Goal: Book appointment/travel/reservation

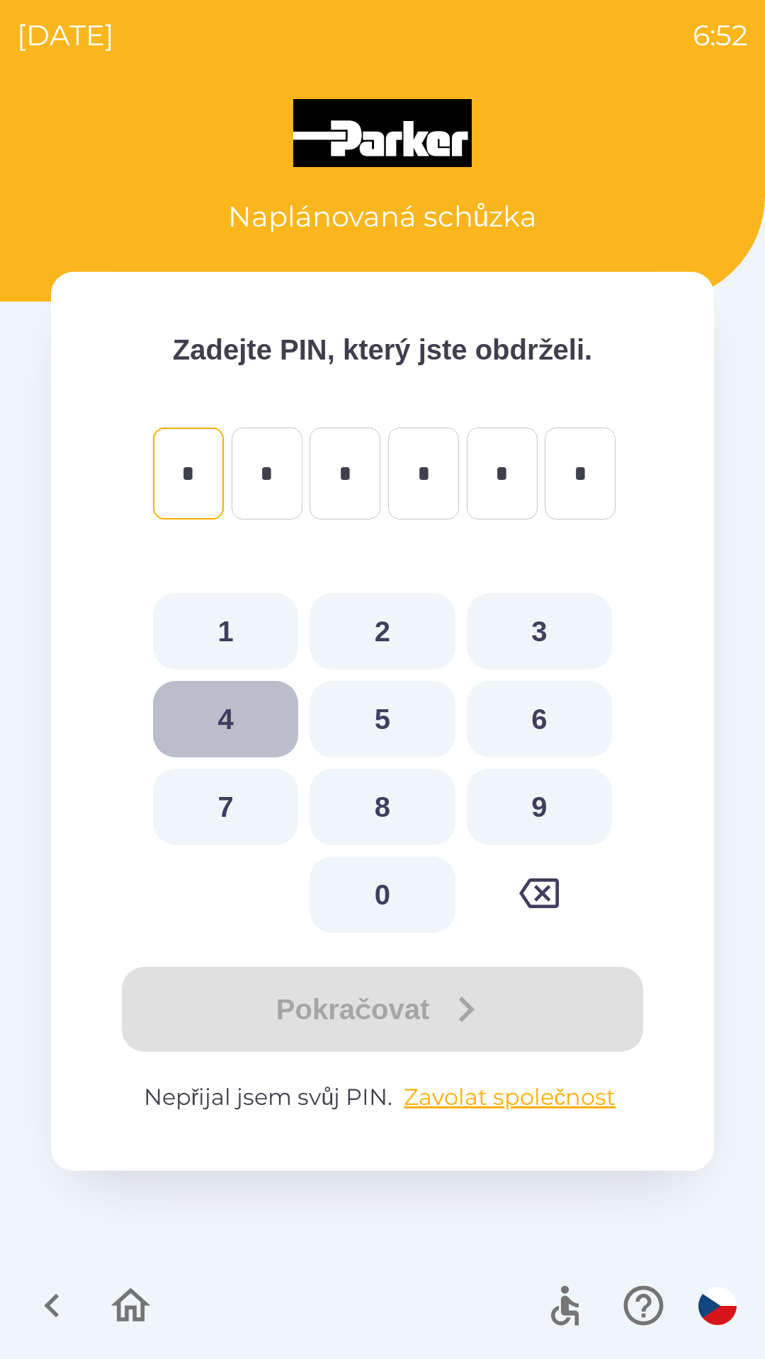
click at [229, 699] on button "4" at bounding box center [225, 719] width 145 height 76
type input "*"
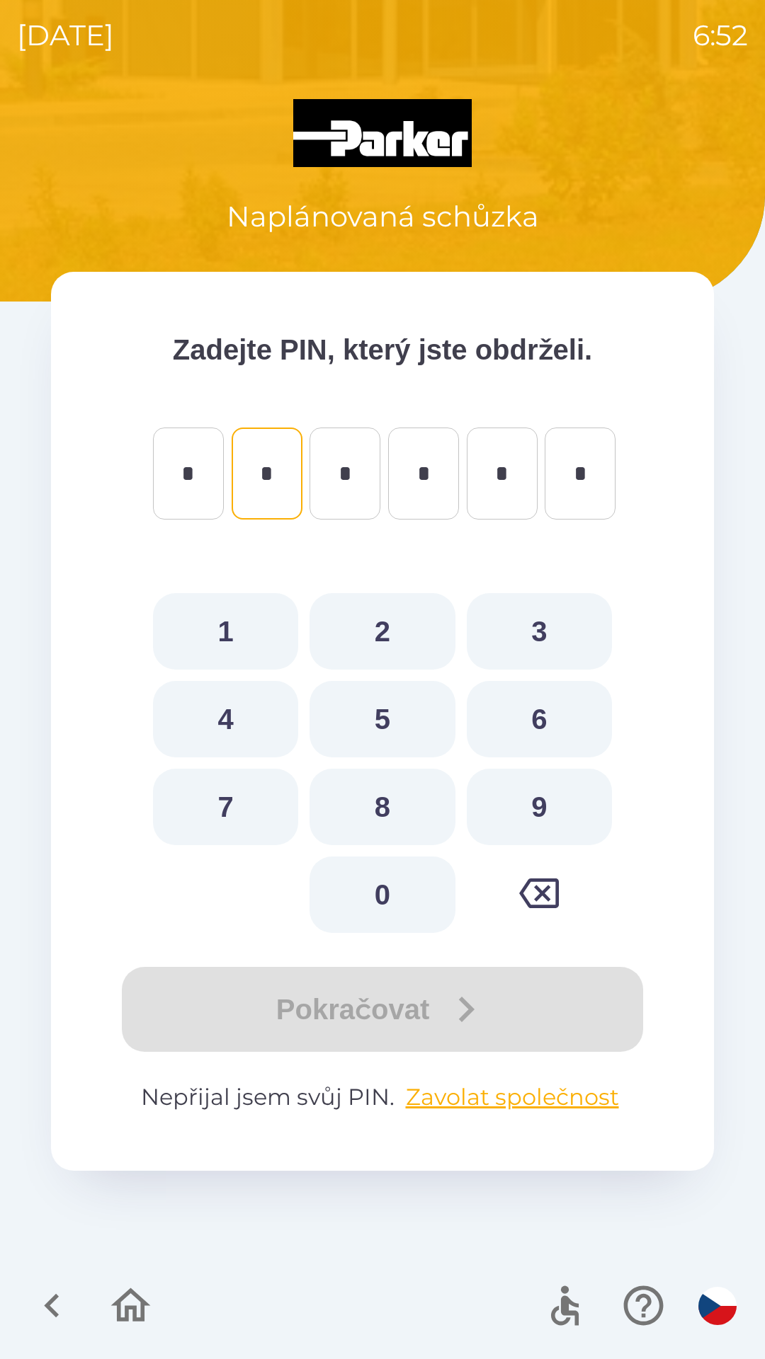
click at [367, 727] on button "5" at bounding box center [381, 719] width 145 height 76
type input "*"
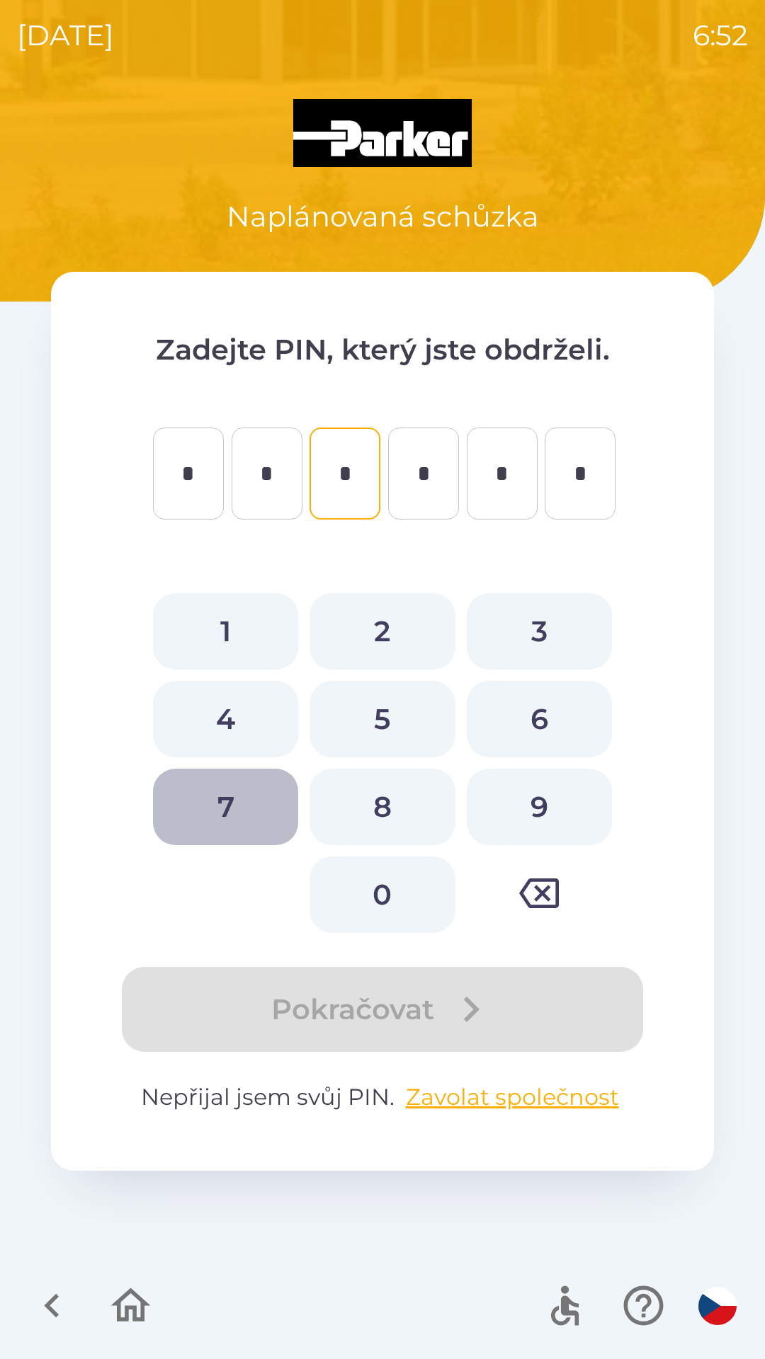
click at [233, 798] on button "7" at bounding box center [225, 807] width 145 height 76
type input "*"
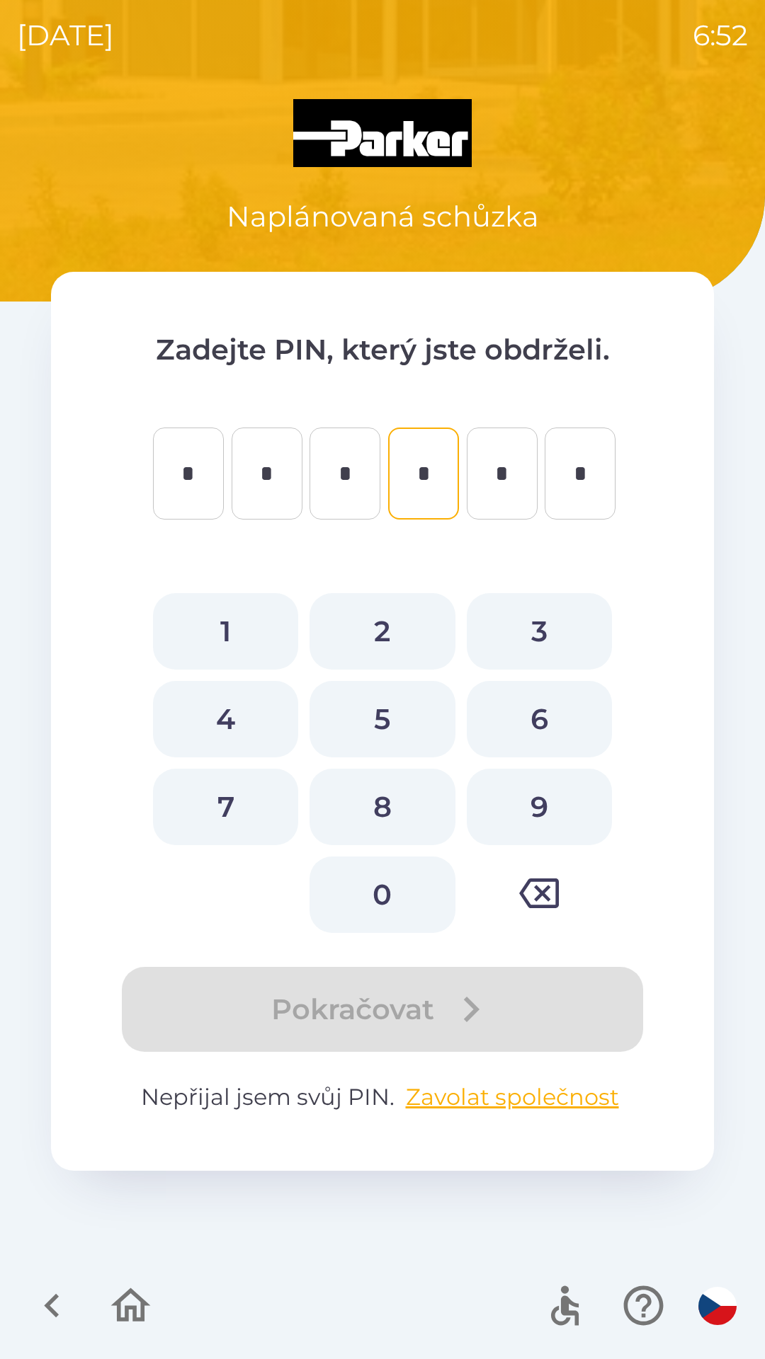
click at [544, 644] on button "3" at bounding box center [539, 631] width 145 height 76
type input "*"
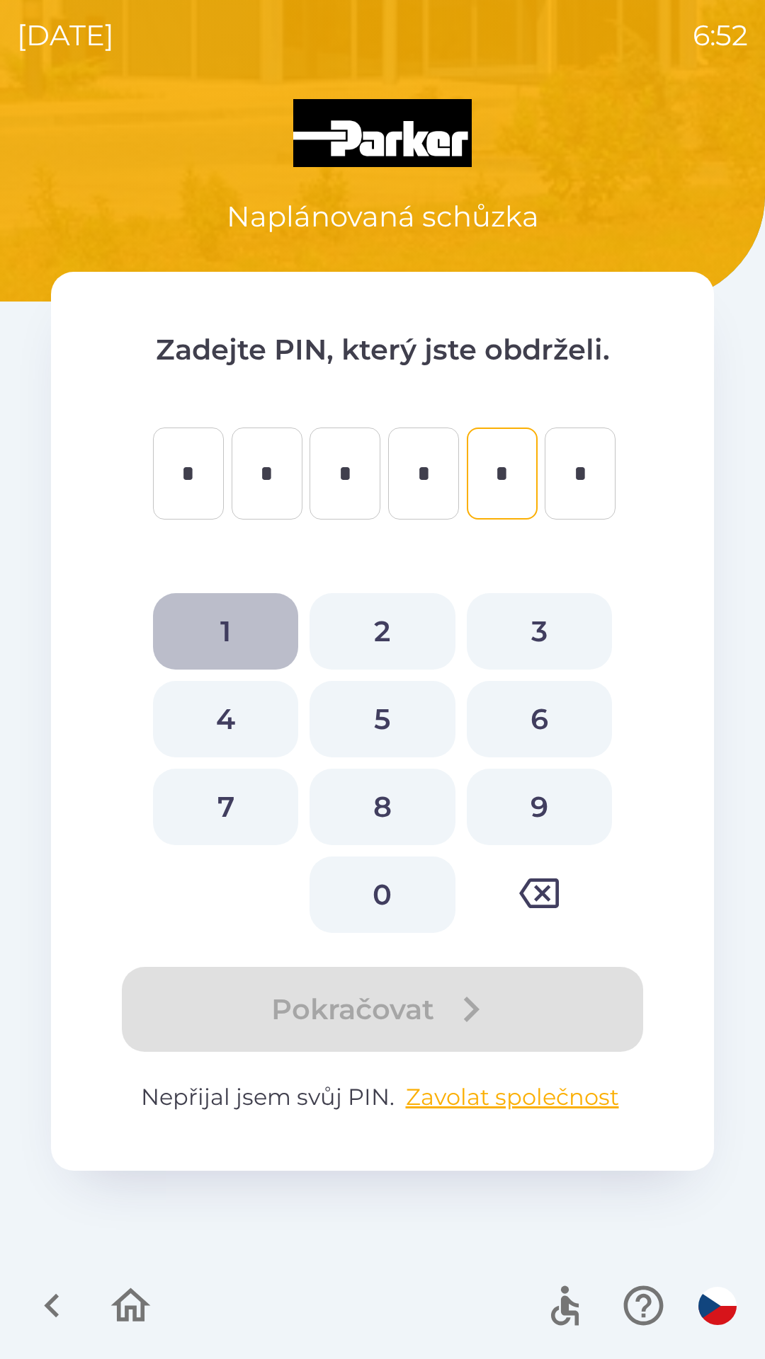
click at [239, 627] on button "1" at bounding box center [225, 631] width 145 height 76
type input "*"
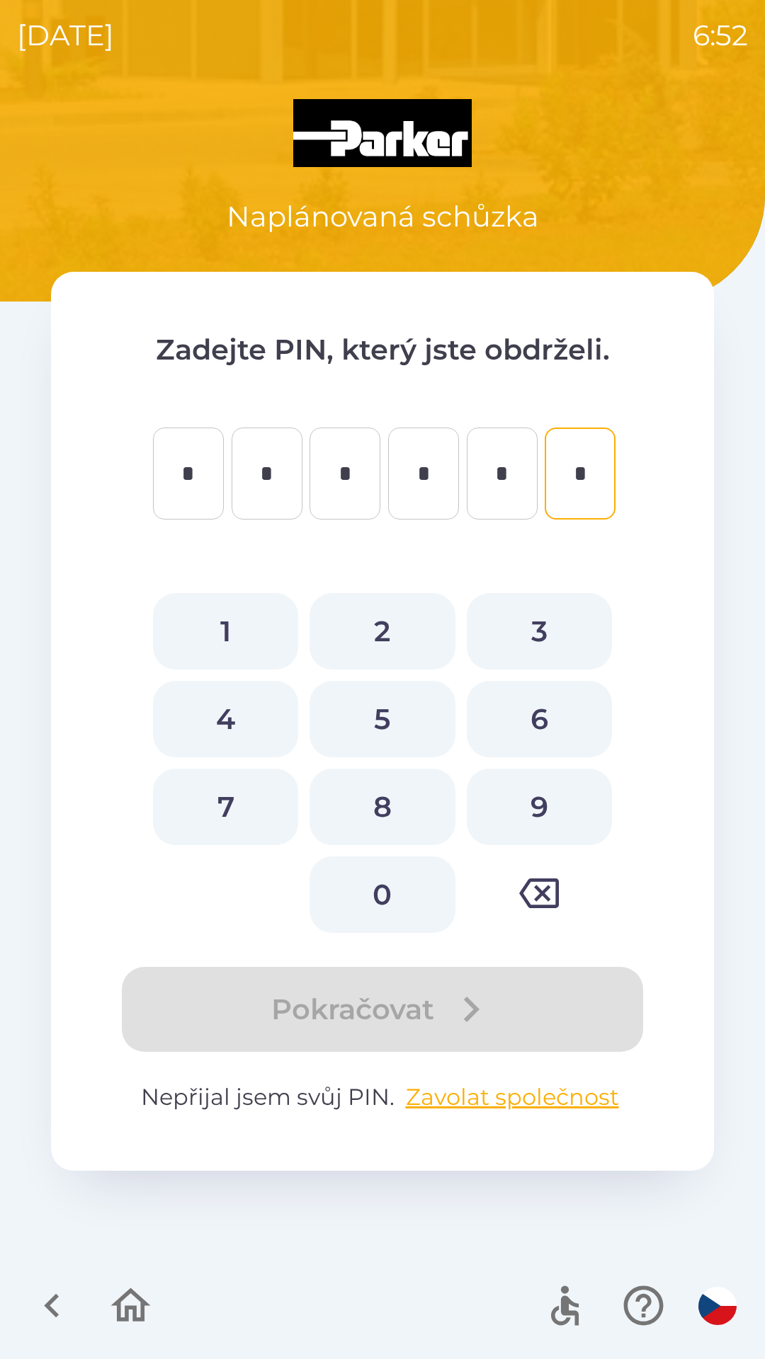
click at [245, 621] on button "1" at bounding box center [225, 631] width 145 height 76
type input "*"
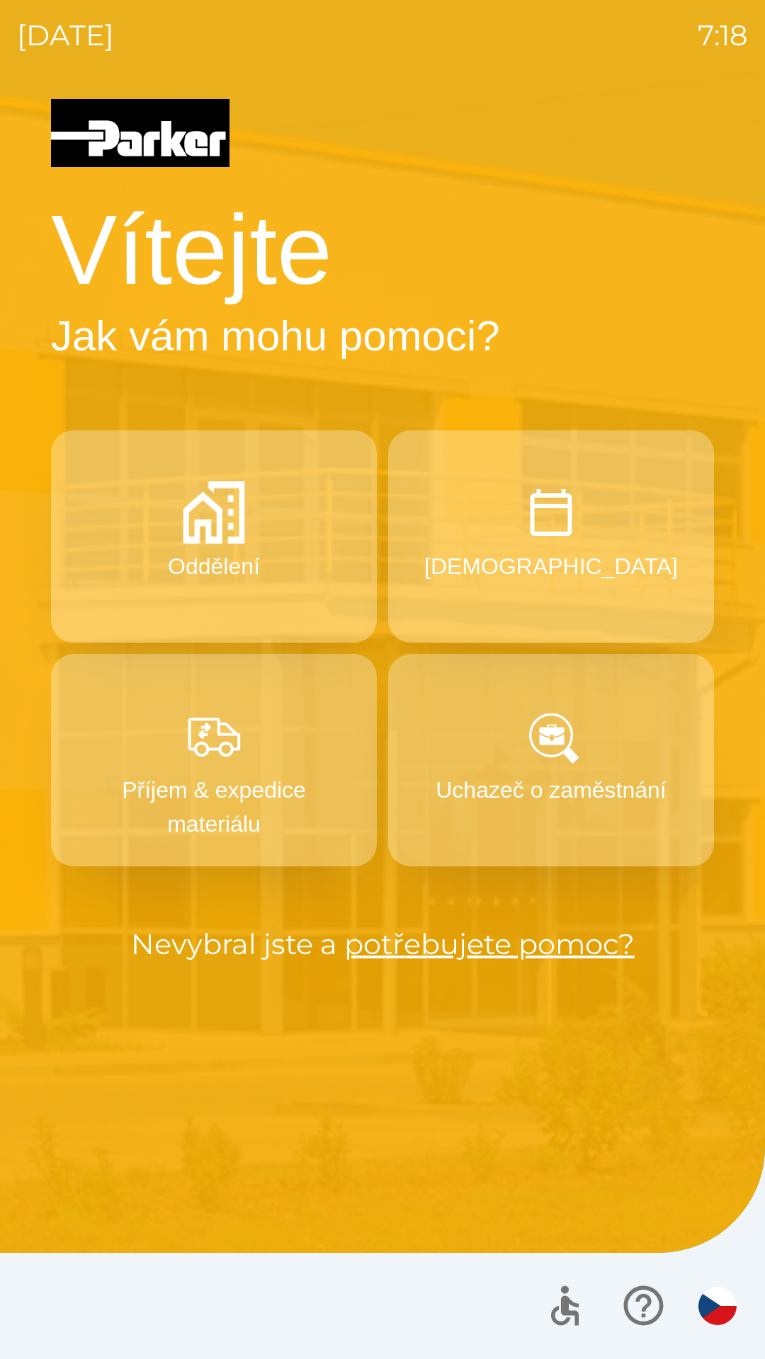
click at [607, 577] on button "[DEMOGRAPHIC_DATA]" at bounding box center [551, 536] width 326 height 212
click at [601, 602] on button "[DEMOGRAPHIC_DATA]" at bounding box center [551, 536] width 326 height 212
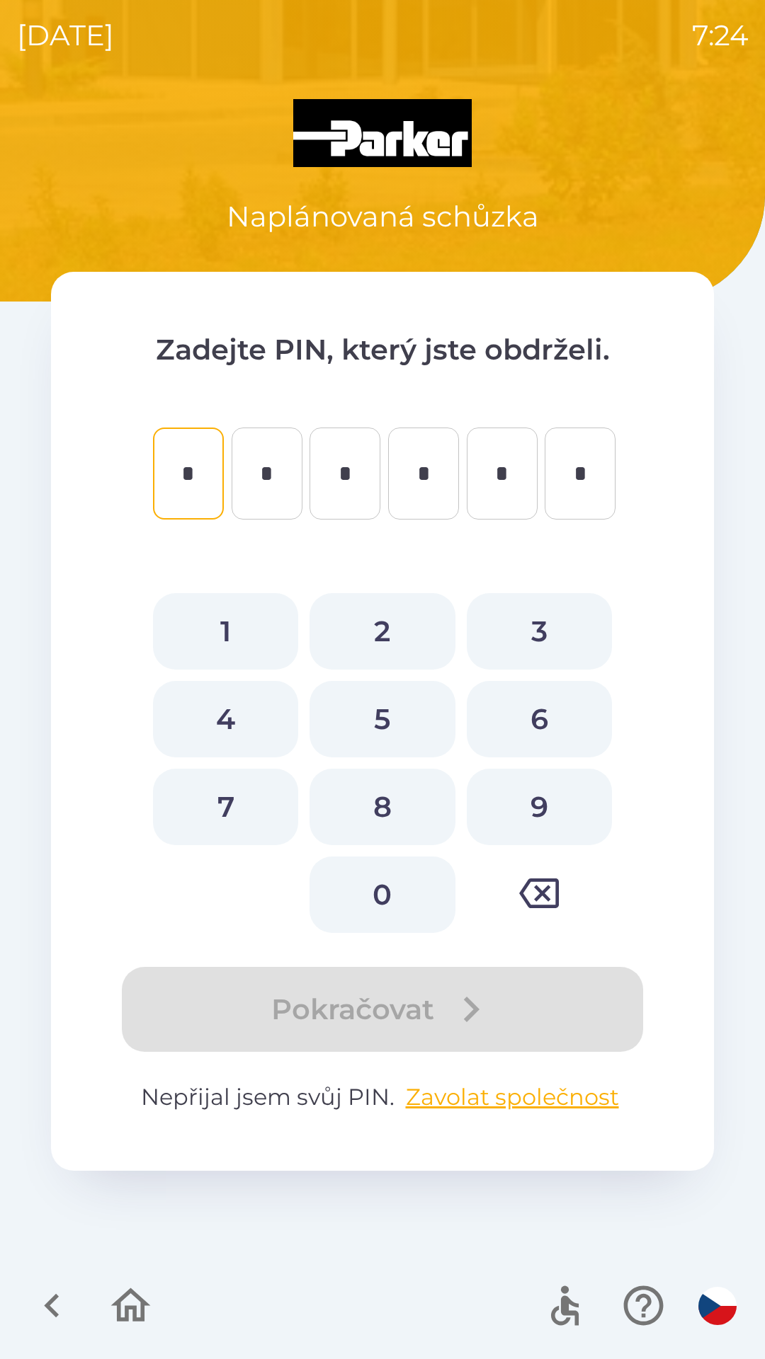
click at [382, 633] on button "2" at bounding box center [381, 631] width 145 height 76
type input "*"
click at [265, 717] on button "4" at bounding box center [225, 719] width 145 height 76
type input "*"
click at [535, 719] on button "6" at bounding box center [539, 719] width 145 height 76
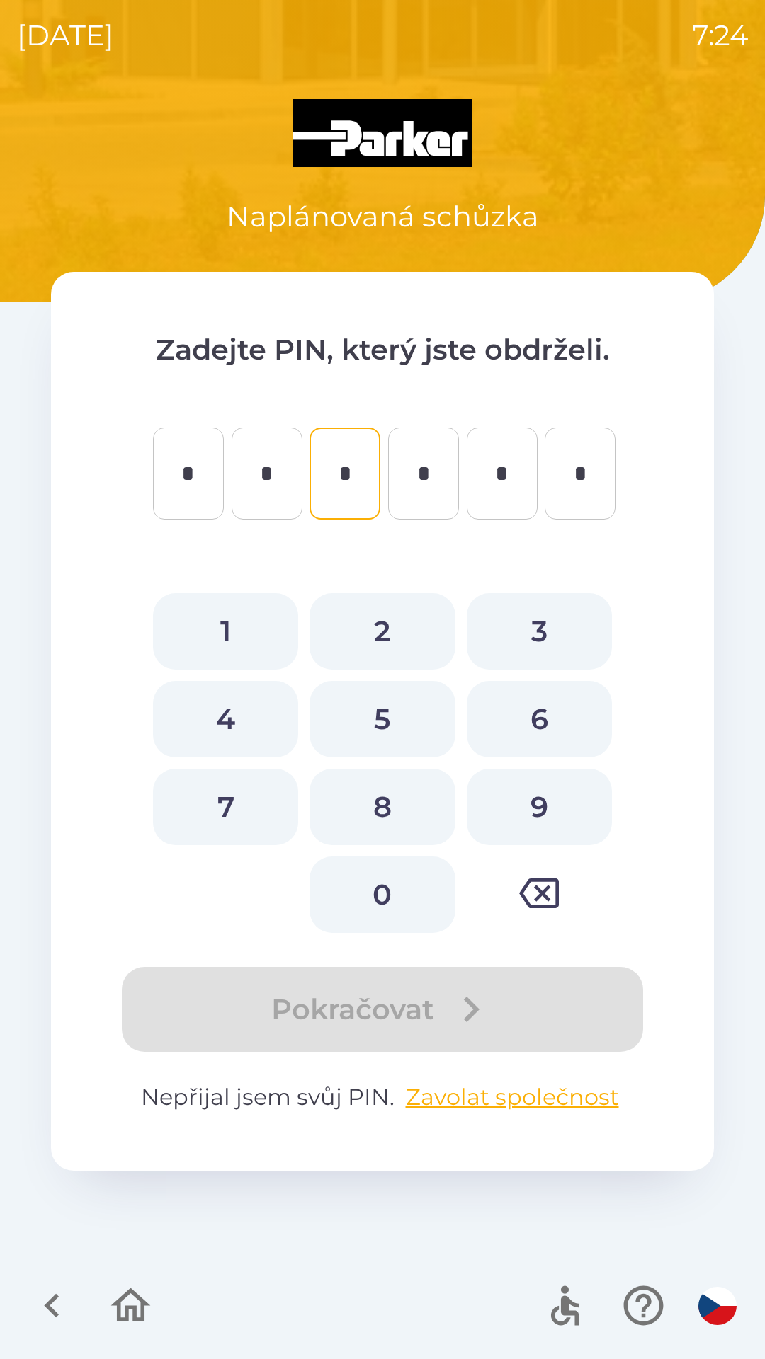
type input "*"
click at [249, 737] on button "4" at bounding box center [225, 719] width 145 height 76
type input "*"
click at [533, 723] on button "6" at bounding box center [539, 719] width 145 height 76
type input "*"
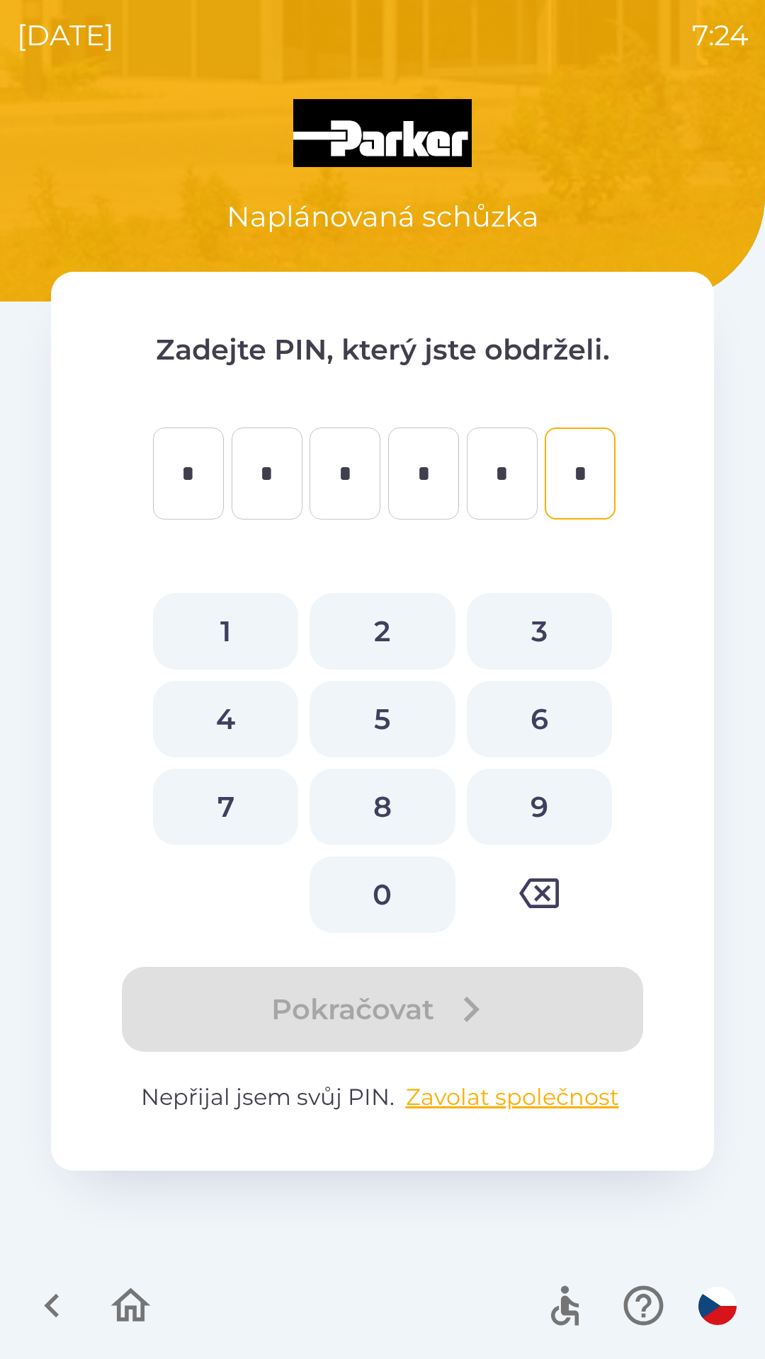
click at [411, 891] on button "0" at bounding box center [381, 895] width 145 height 76
type input "*"
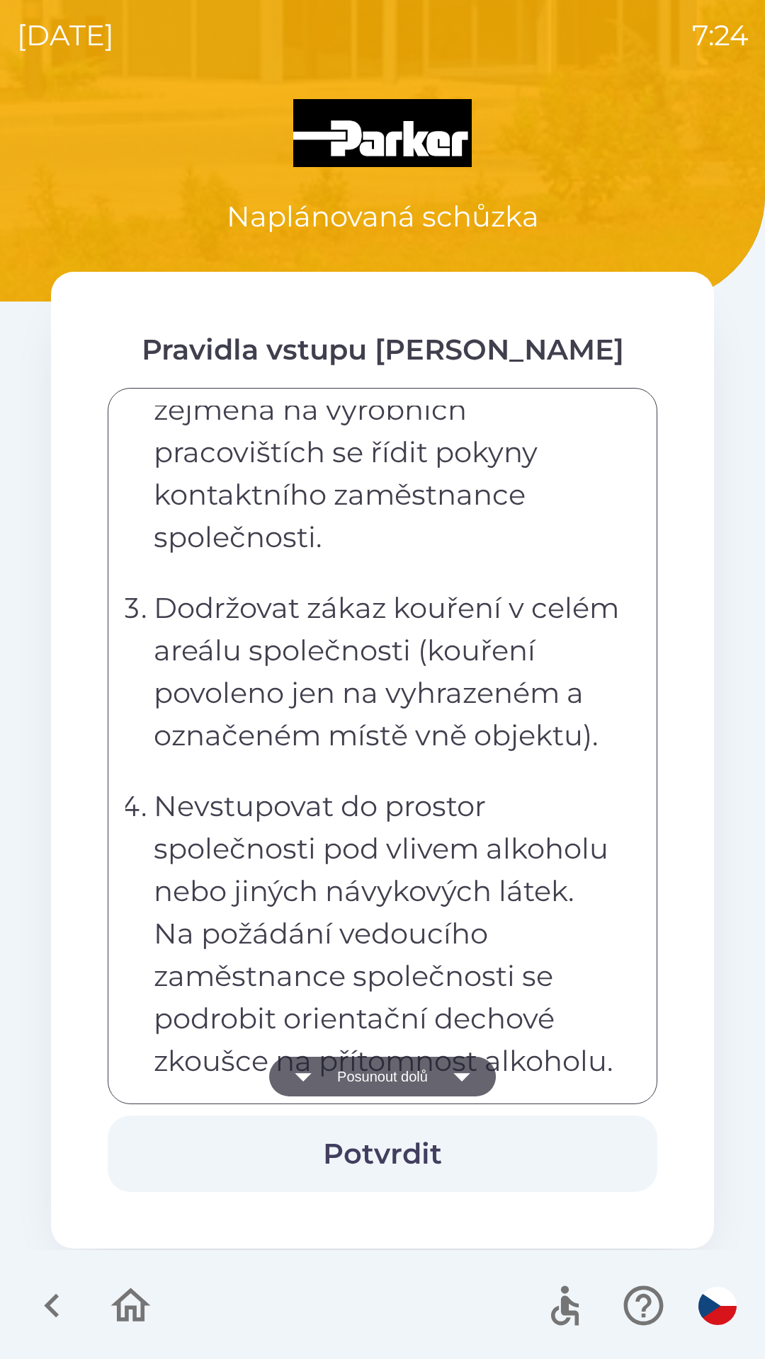
scroll to position [842, 0]
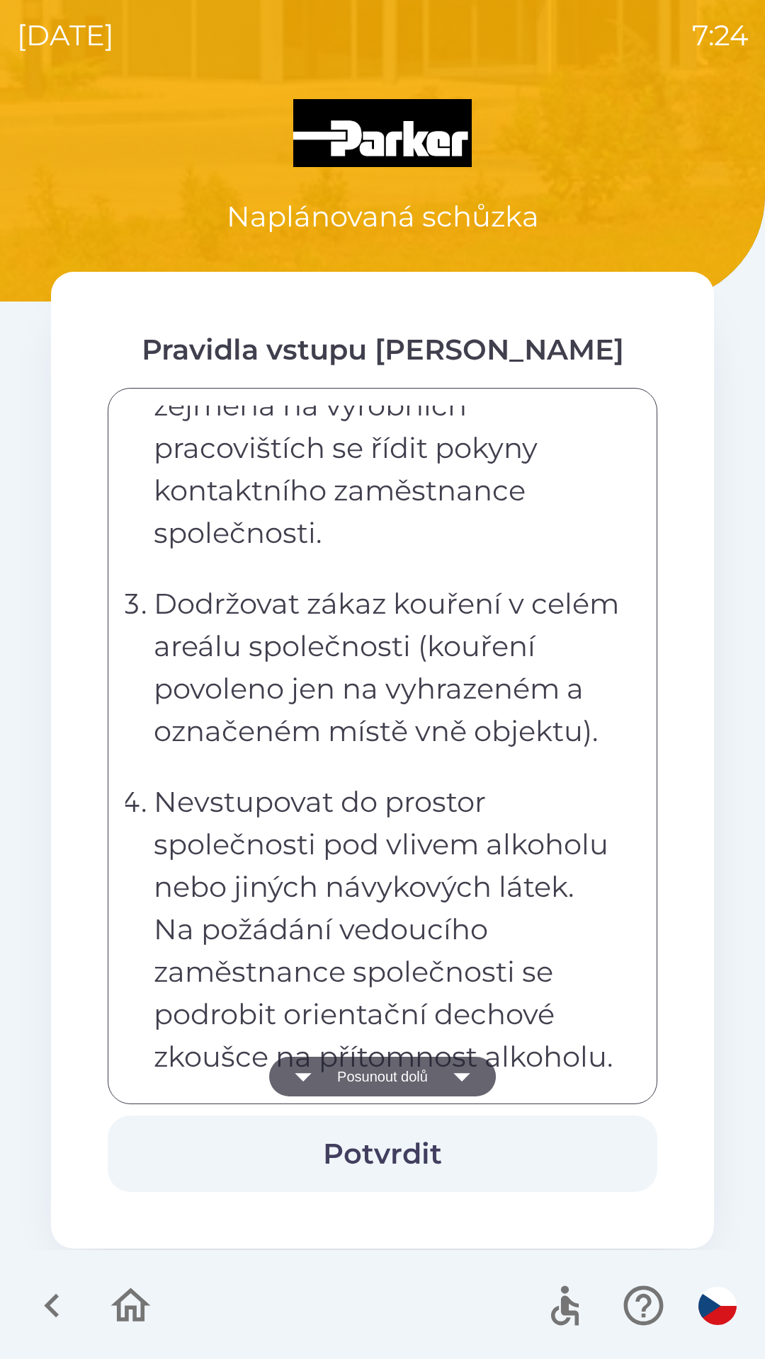
click at [418, 1072] on button "Posunout dolů" at bounding box center [382, 1077] width 227 height 40
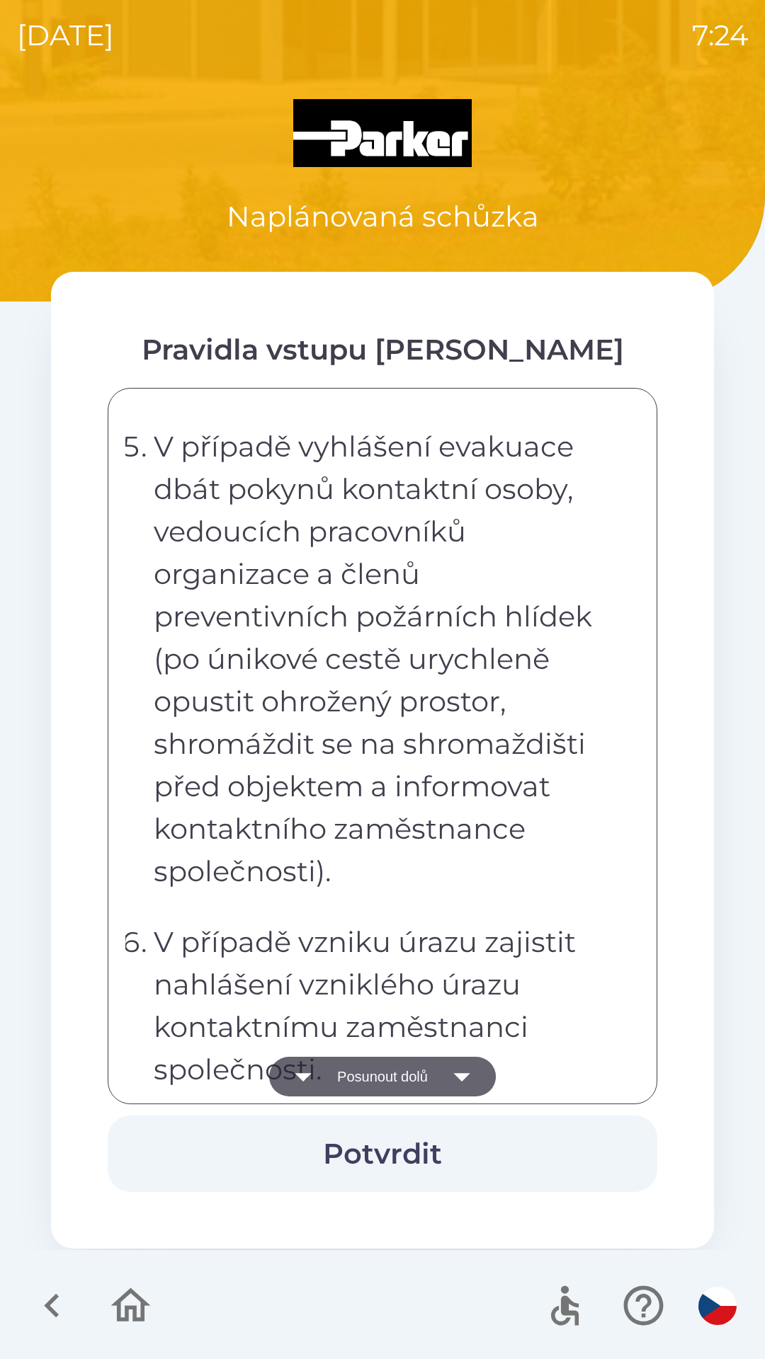
click at [441, 1068] on button "Posunout dolů" at bounding box center [382, 1077] width 227 height 40
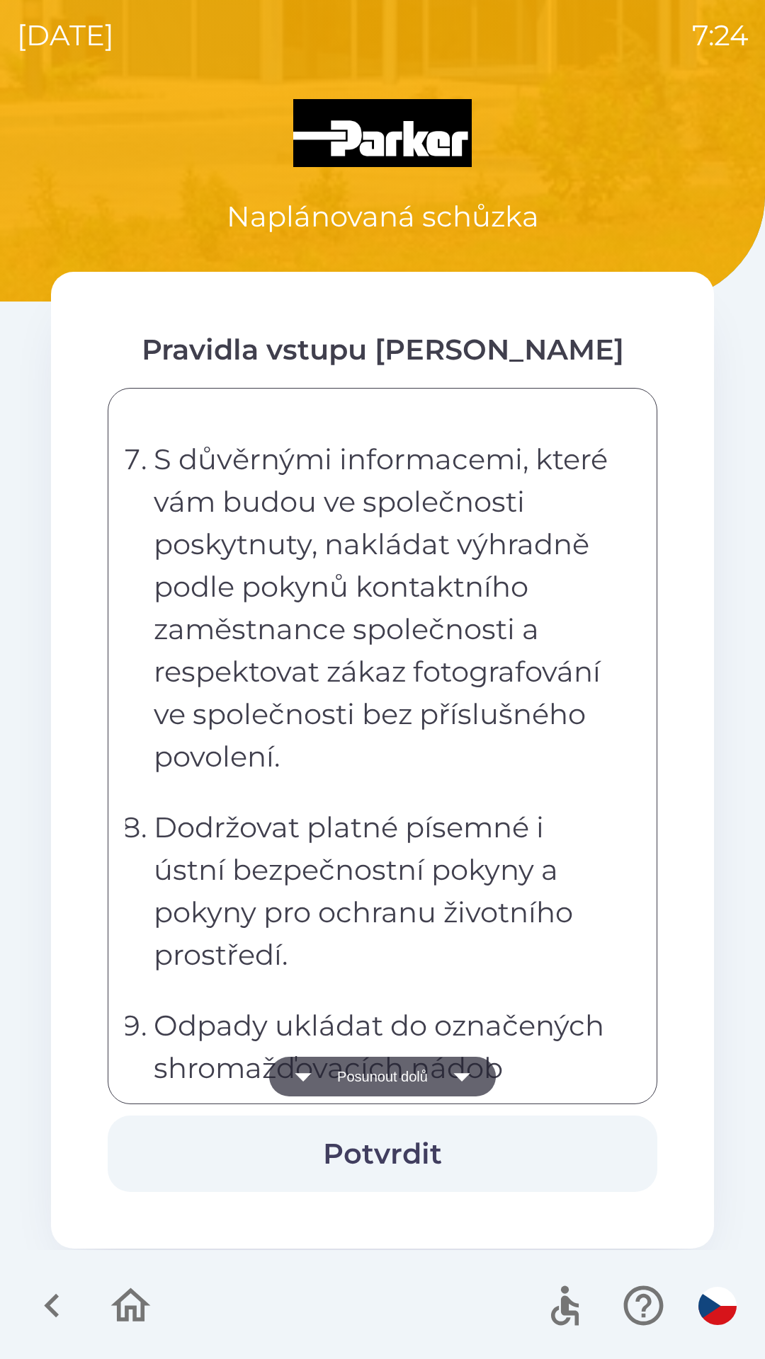
click at [438, 1070] on button "Posunout dolů" at bounding box center [382, 1077] width 227 height 40
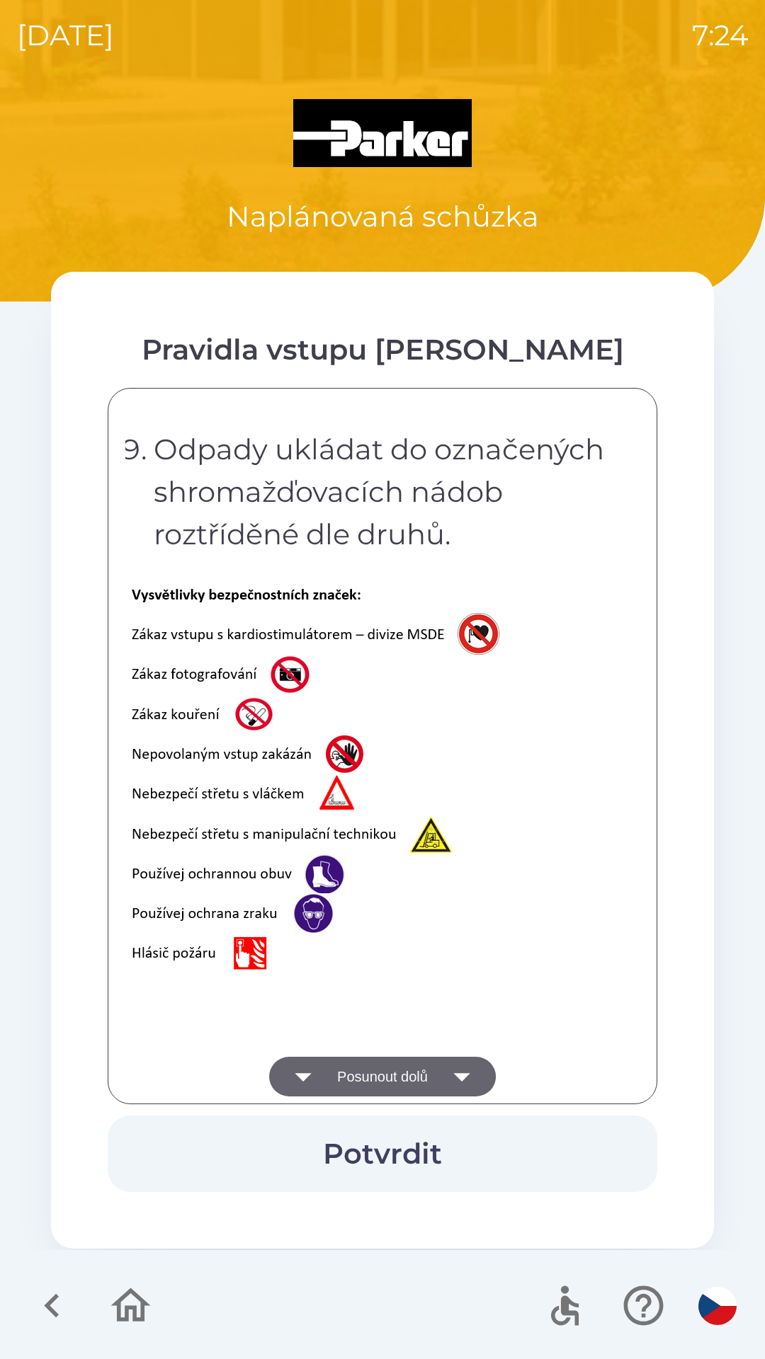
click at [437, 1069] on div "Vážení návštěvníci, vítáme vás ve společnosti [PERSON_NAME] Industrial s.r.o. v…" at bounding box center [382, 746] width 514 height 681
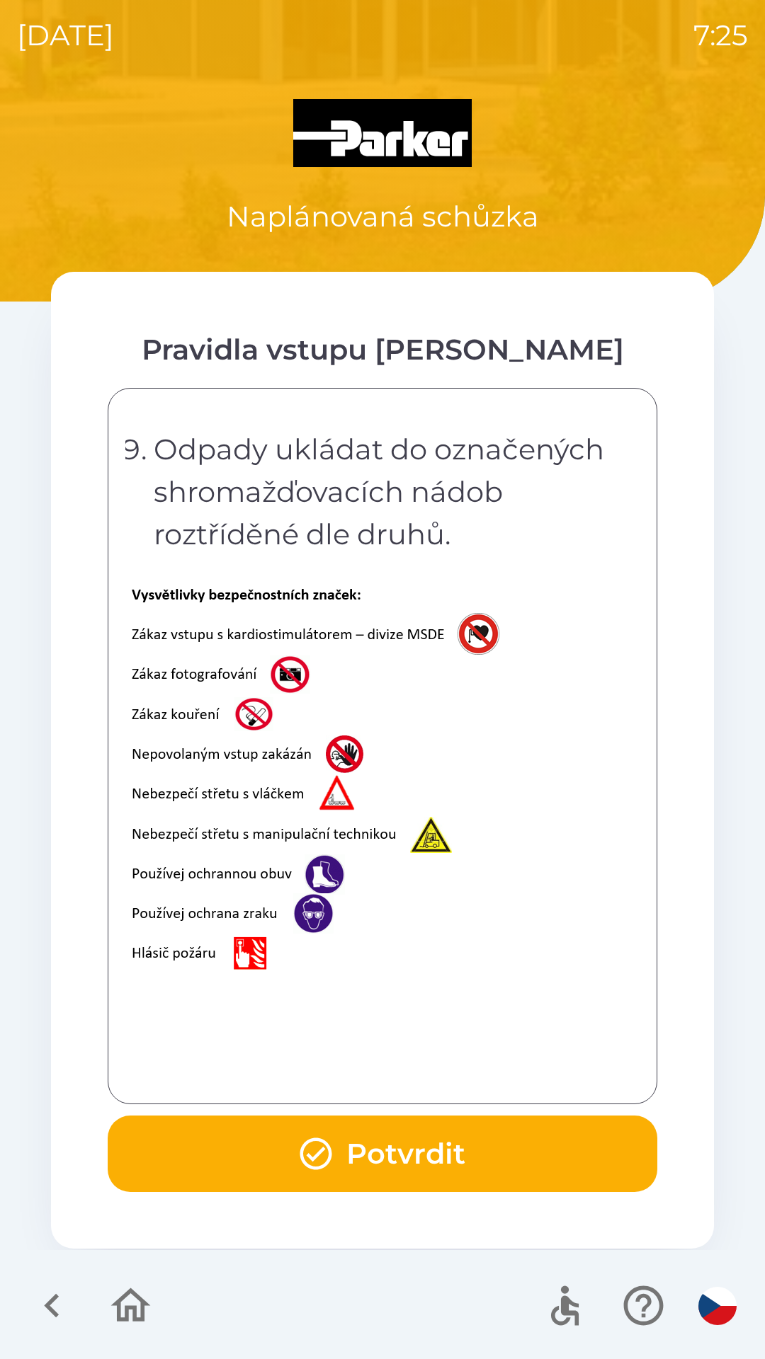
click at [421, 1141] on button "Potvrdit" at bounding box center [382, 1154] width 549 height 76
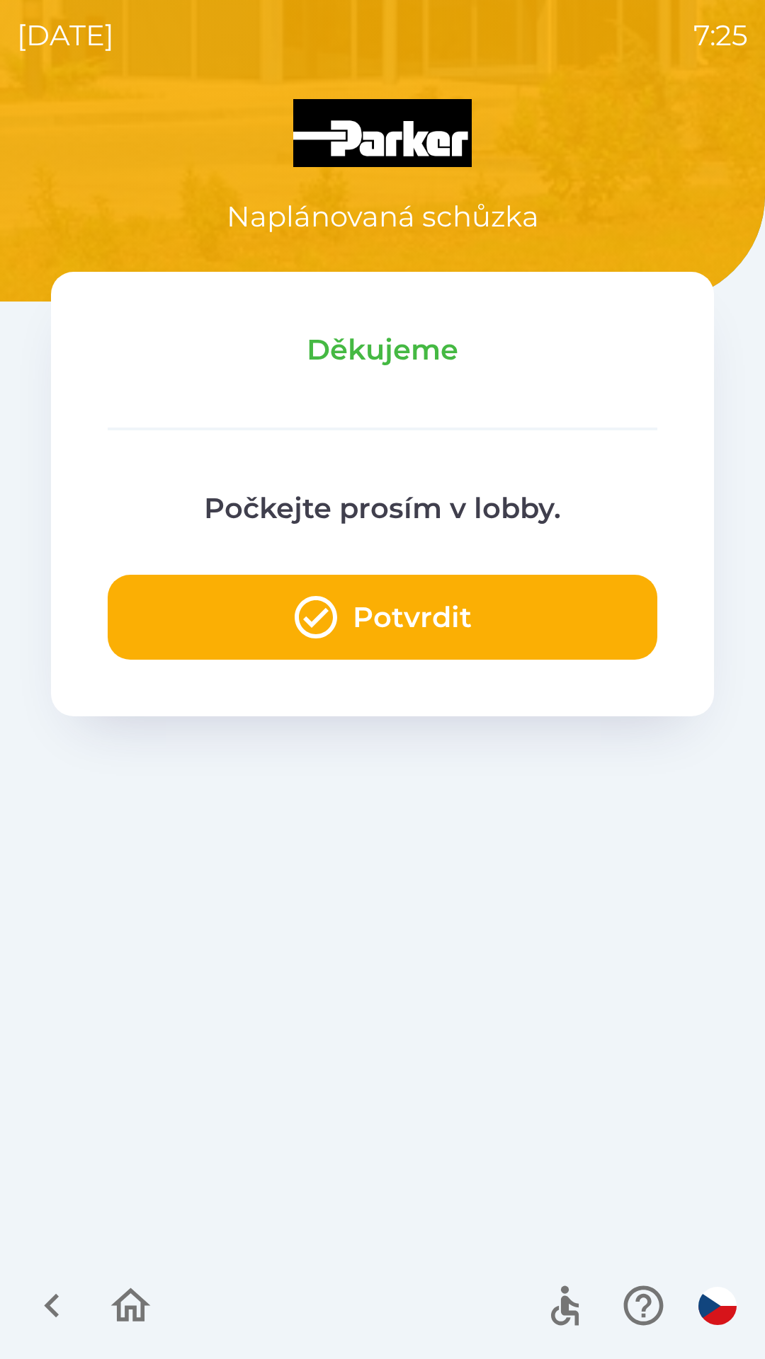
click at [452, 619] on button "Potvrdit" at bounding box center [382, 617] width 549 height 85
